Goal: Task Accomplishment & Management: Manage account settings

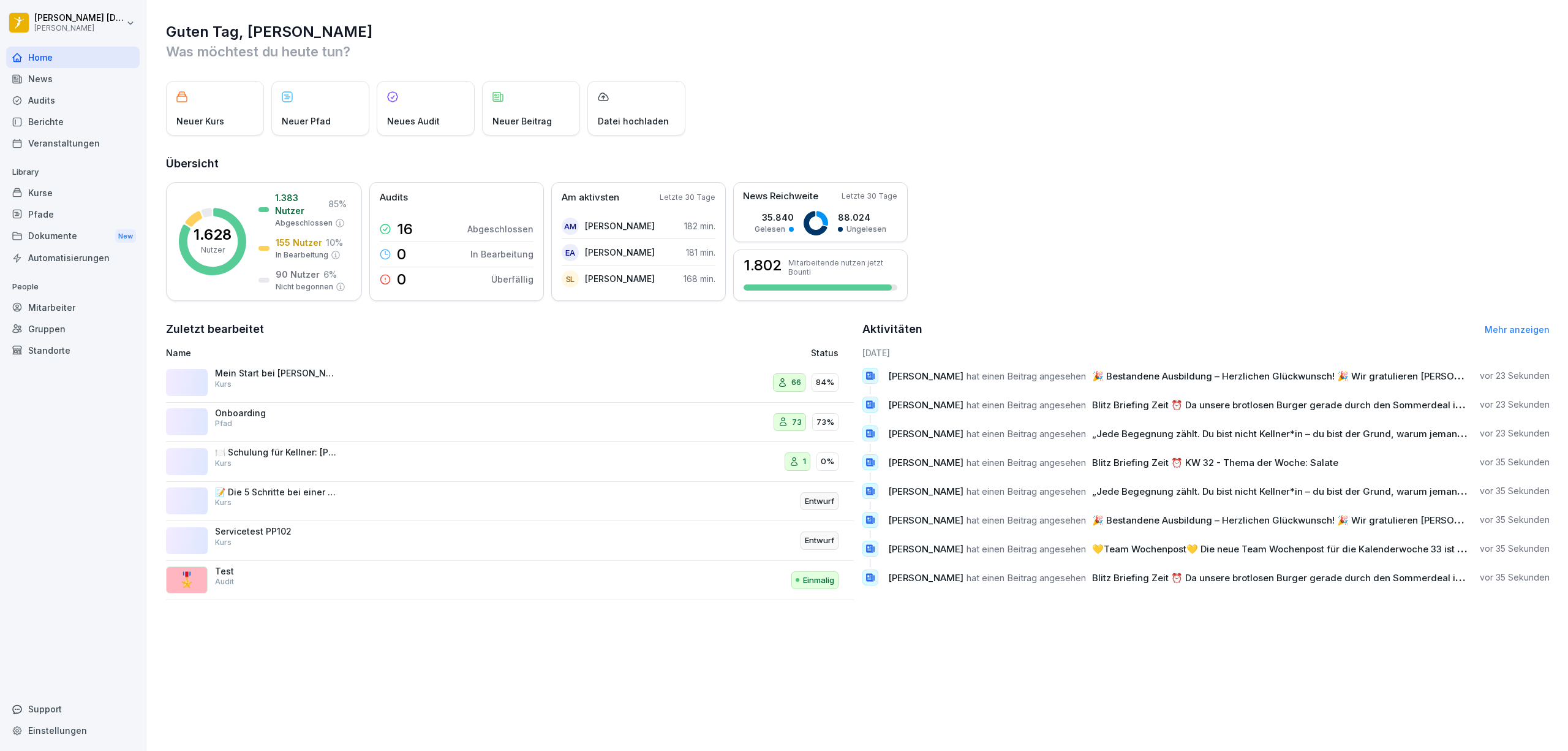
click at [57, 192] on div "Kurse" at bounding box center [73, 193] width 134 height 22
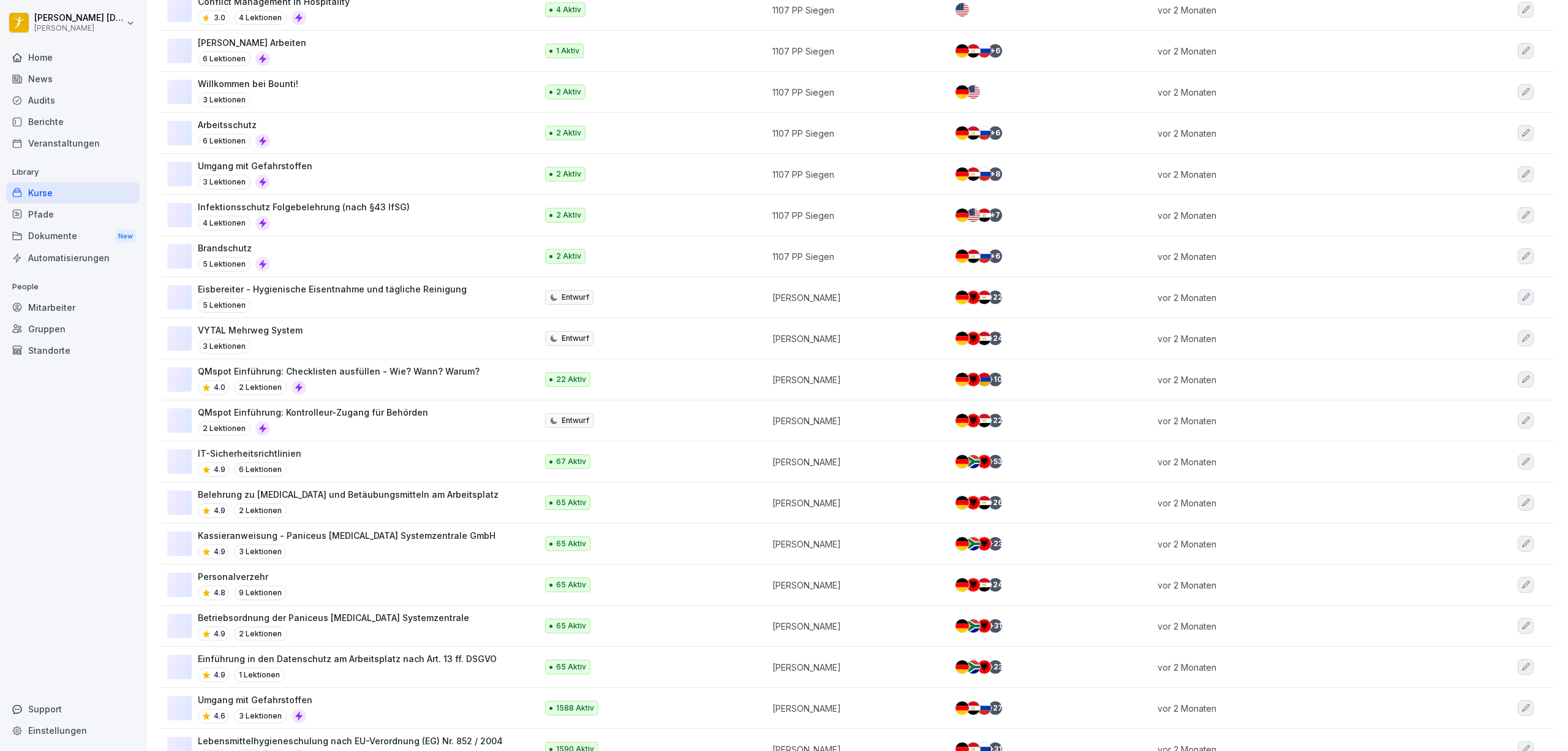
scroll to position [398, 0]
click at [989, 420] on div "+ 22" at bounding box center [995, 419] width 13 height 13
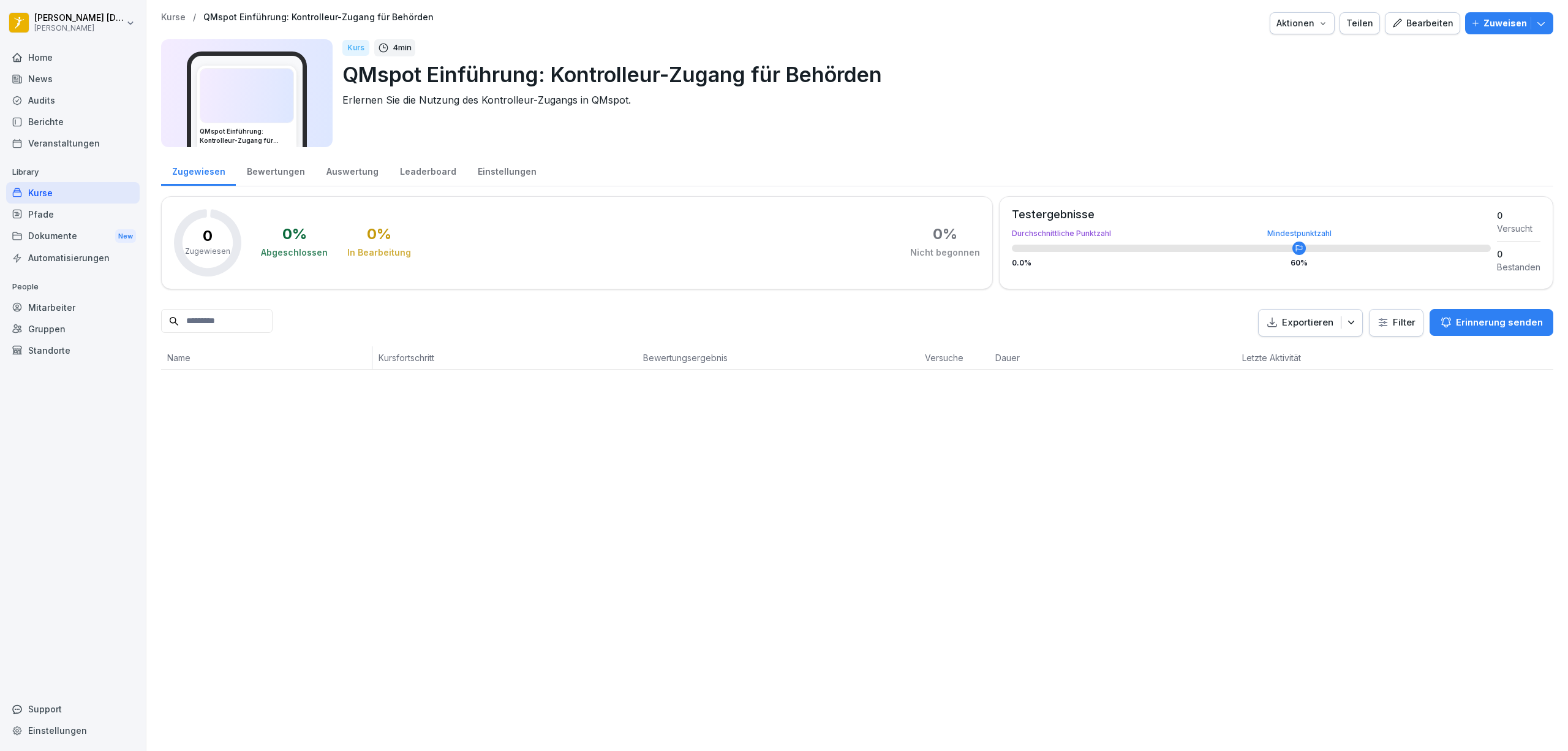
click at [1111, 91] on div "Kurs 4 min QMspot Einführung: Kontrolleur-Zugang für Behörden Erlernen Sie die …" at bounding box center [943, 93] width 1201 height 108
click at [1419, 24] on div "Bearbeiten" at bounding box center [1423, 23] width 62 height 13
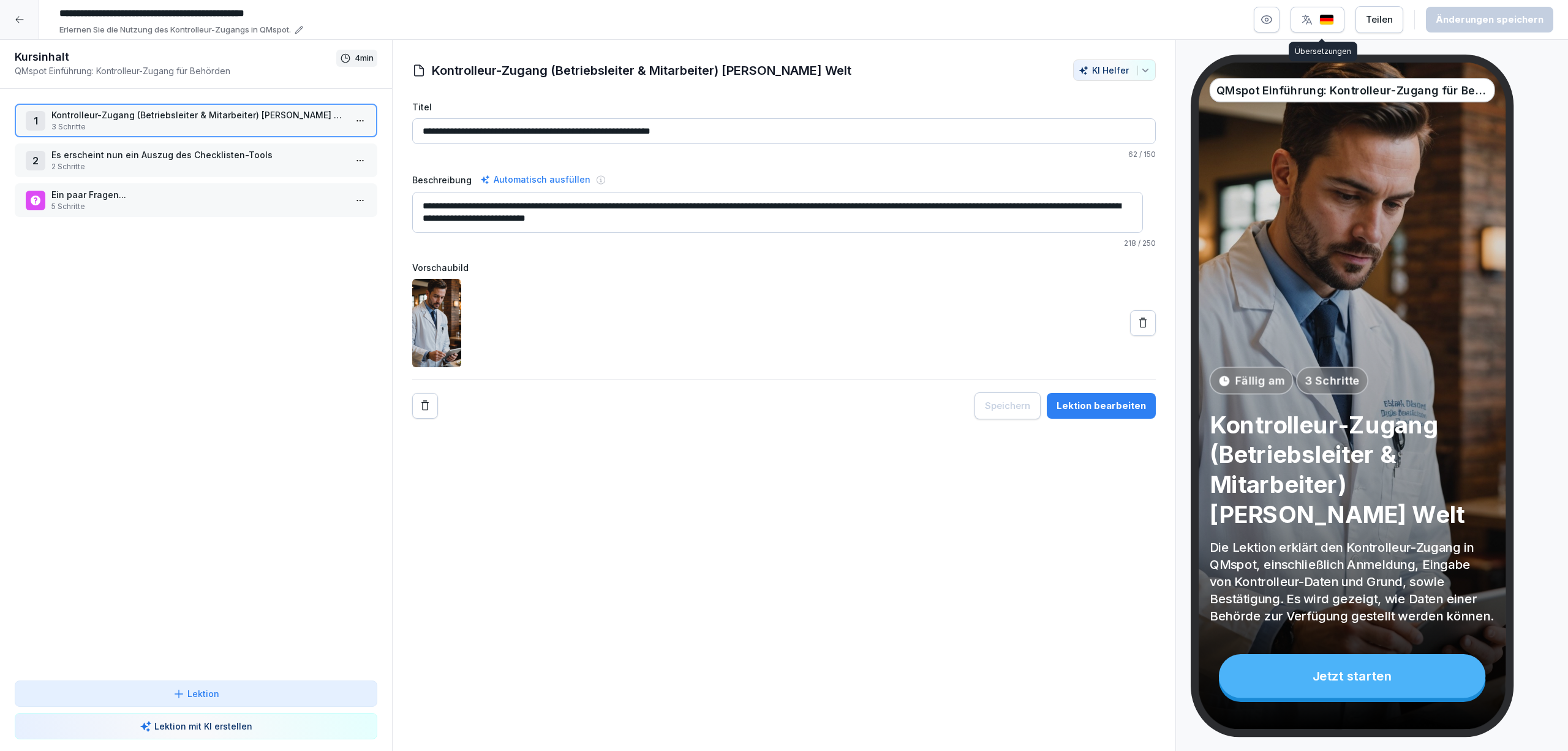
click at [1313, 23] on icon "button" at bounding box center [1308, 20] width 10 height 10
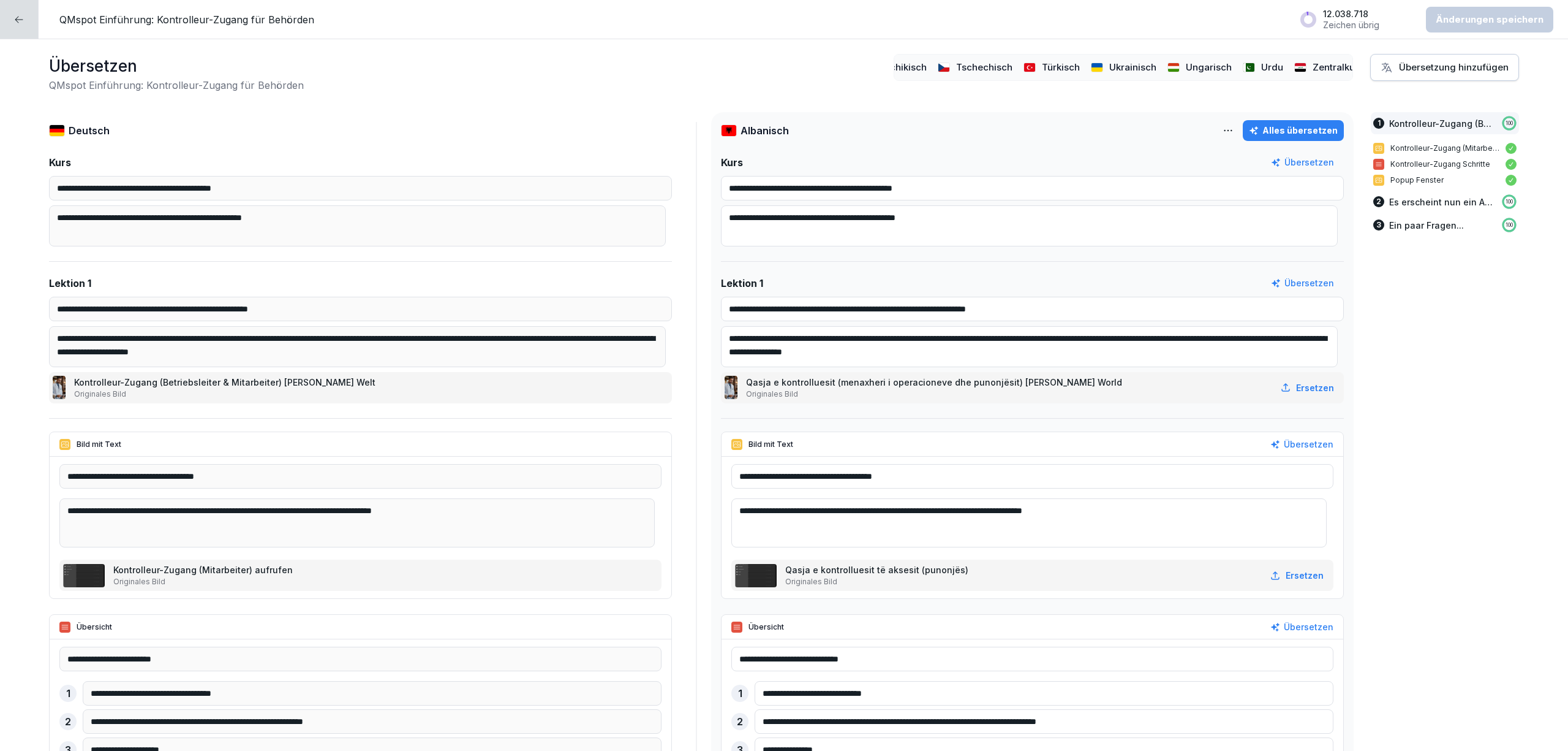
scroll to position [0, 1323]
